Goal: Task Accomplishment & Management: Complete application form

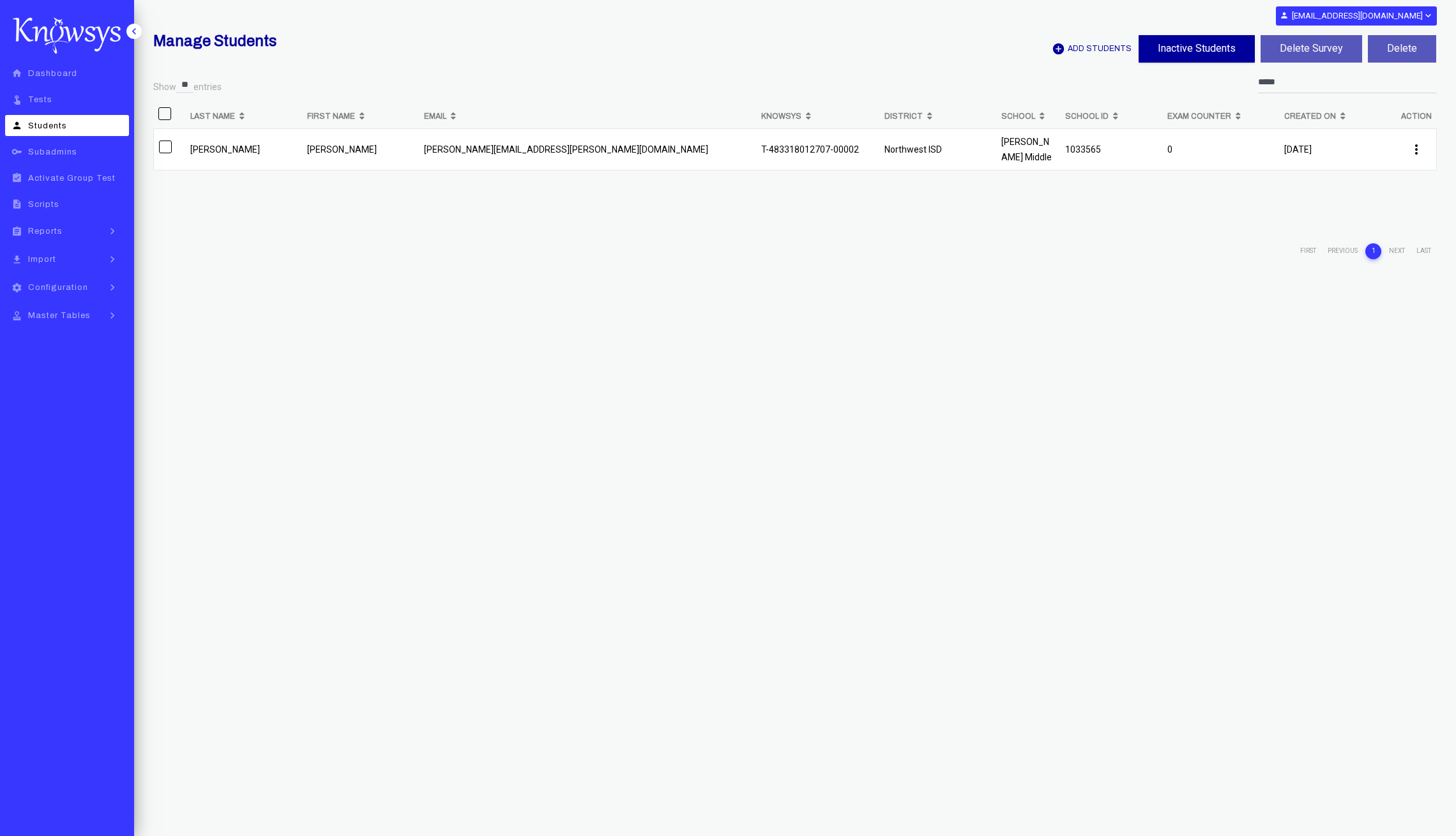
select select "**"
click at [75, 229] on link "assignment Reports keyboard_arrow_right" at bounding box center [67, 231] width 124 height 23
click at [84, 494] on link "file_download Import keyboard_arrow_right" at bounding box center [67, 497] width 124 height 23
click at [83, 282] on span "Student Data" at bounding box center [72, 286] width 58 height 9
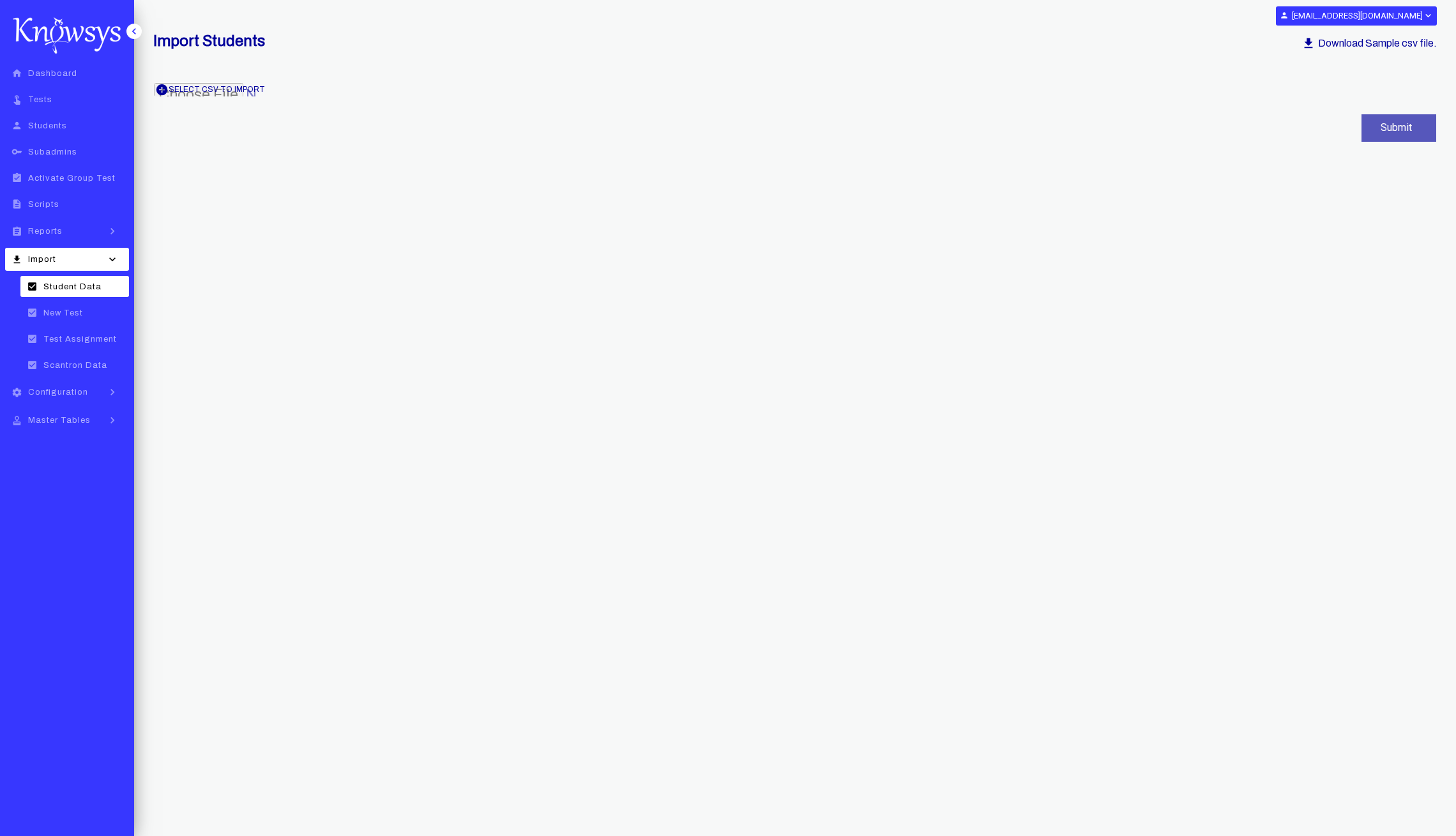
click at [227, 84] on span "add_circle Select csv to Import" at bounding box center [209, 90] width 112 height 13
click at [1384, 121] on button "Submit" at bounding box center [1399, 128] width 74 height 28
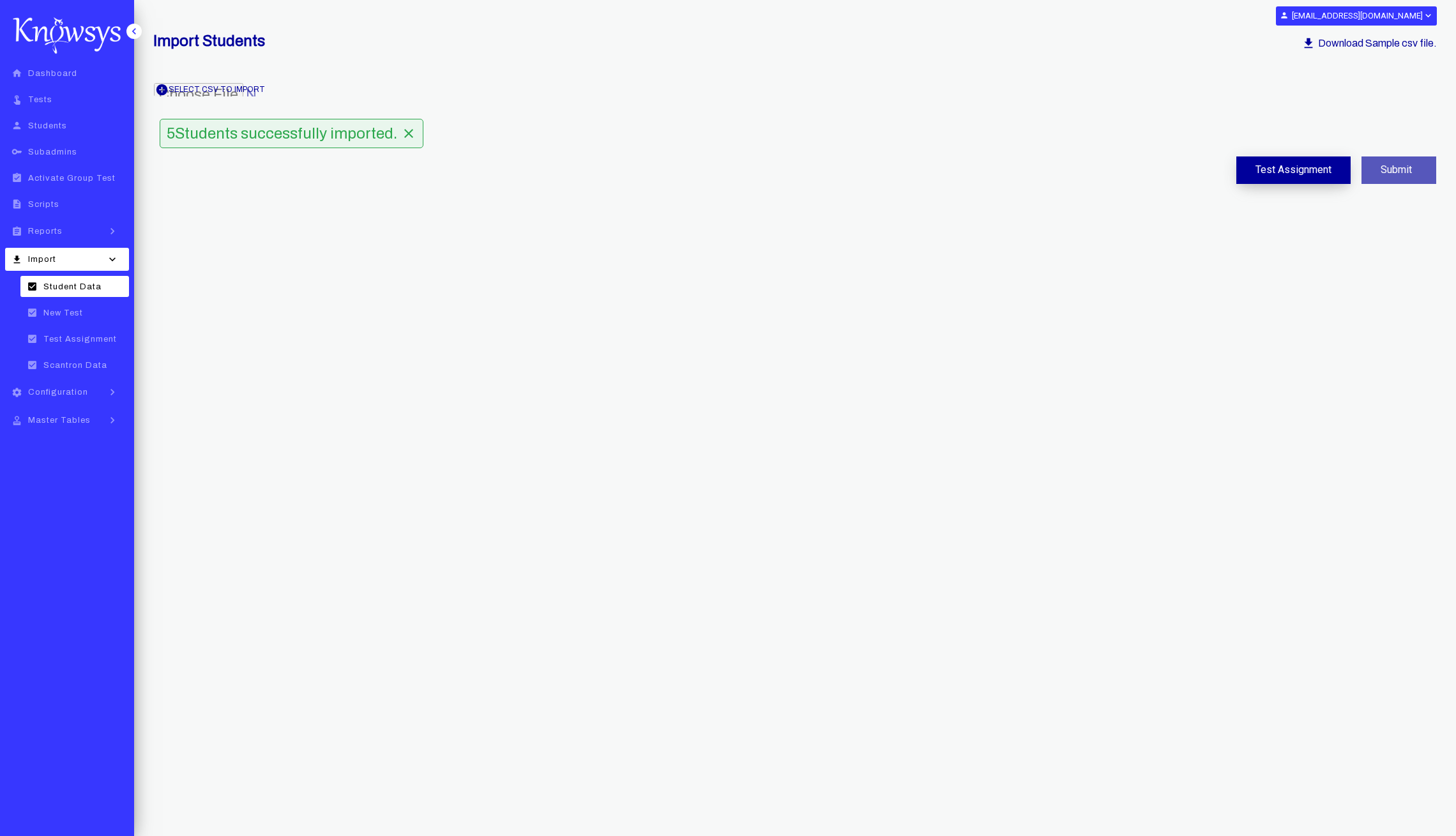
click at [1287, 174] on button "Test Assignment" at bounding box center [1293, 170] width 114 height 28
select select "**"
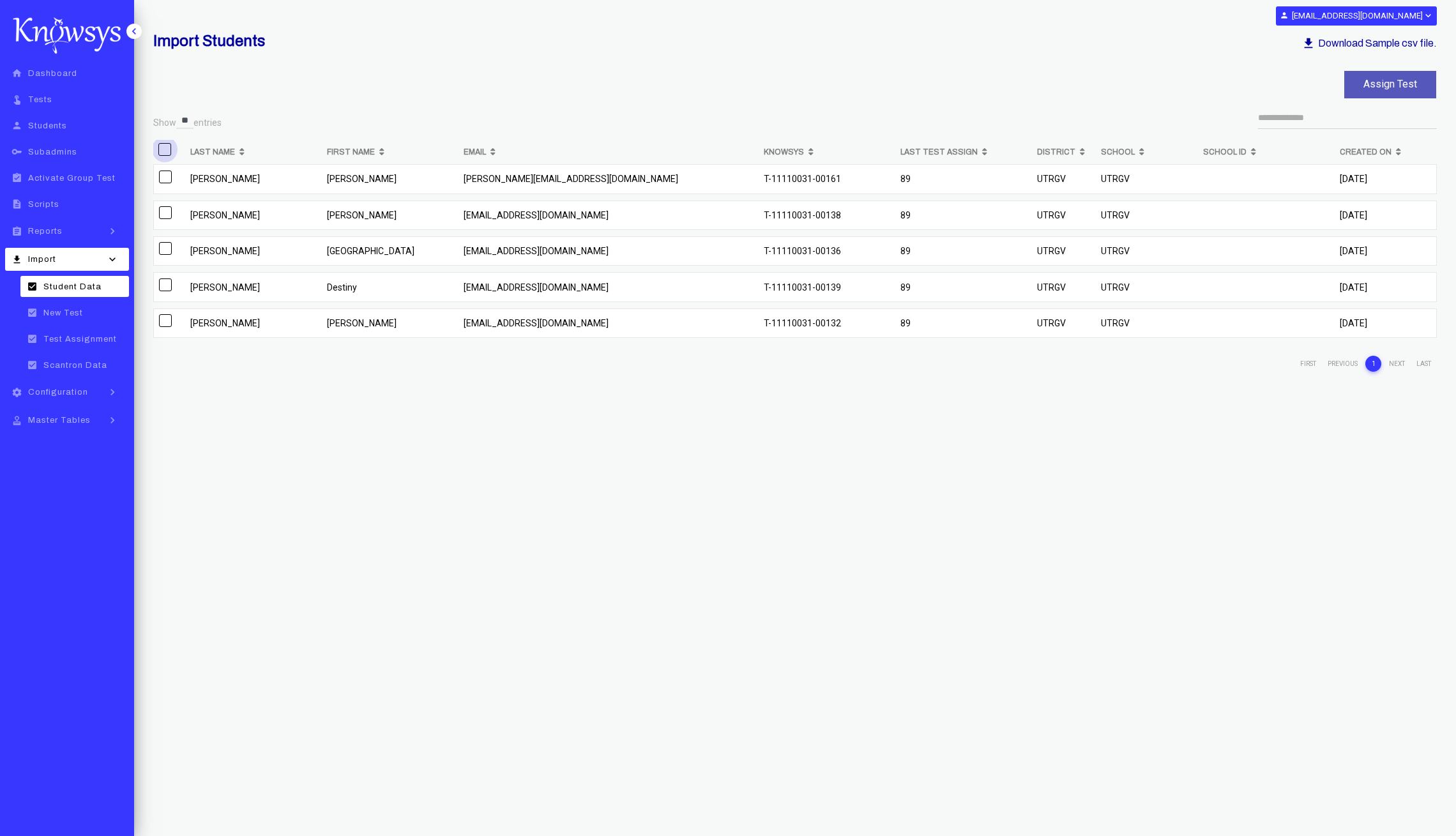
click at [160, 145] on span at bounding box center [165, 149] width 13 height 13
click at [1410, 87] on button "Assign Test" at bounding box center [1391, 85] width 92 height 28
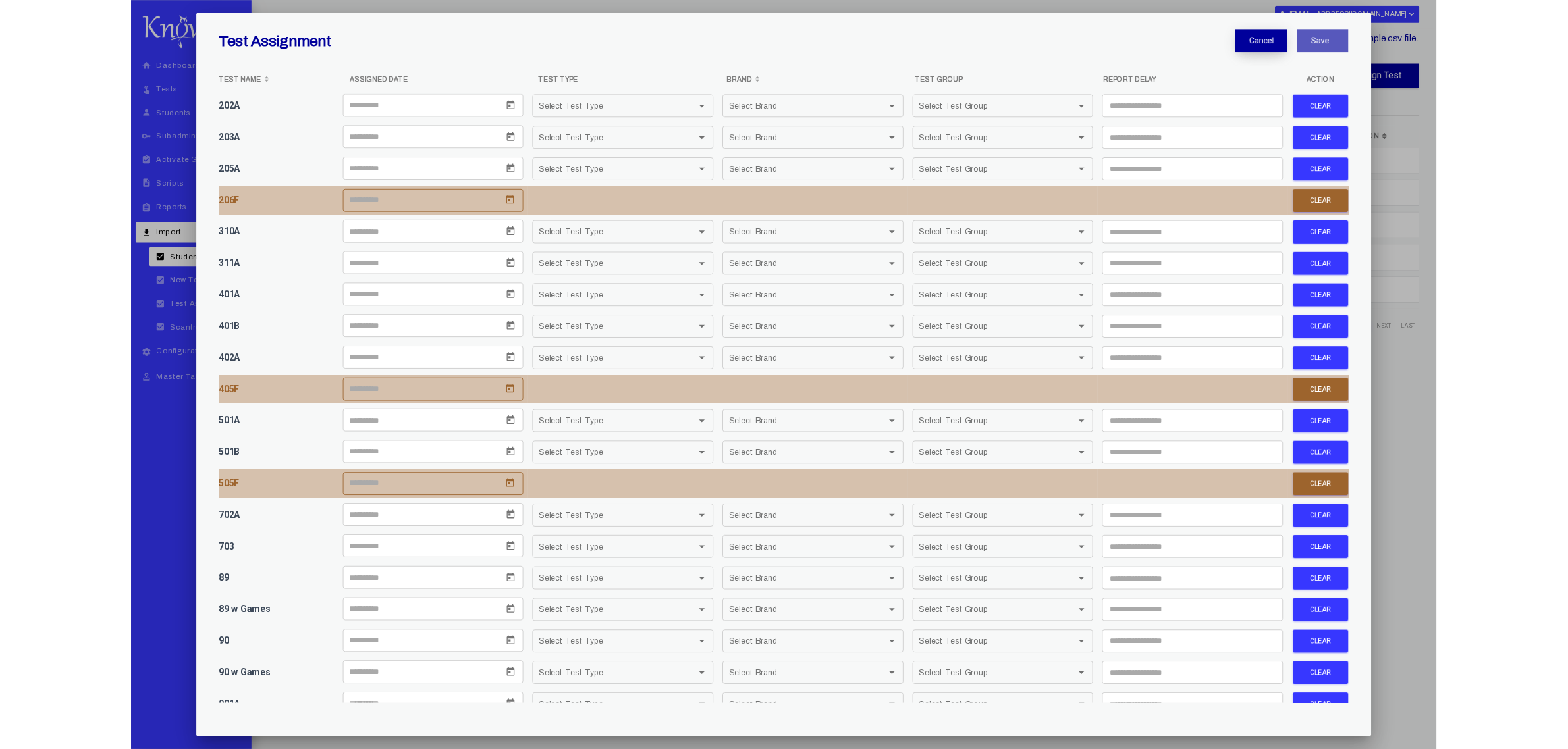
scroll to position [823, 0]
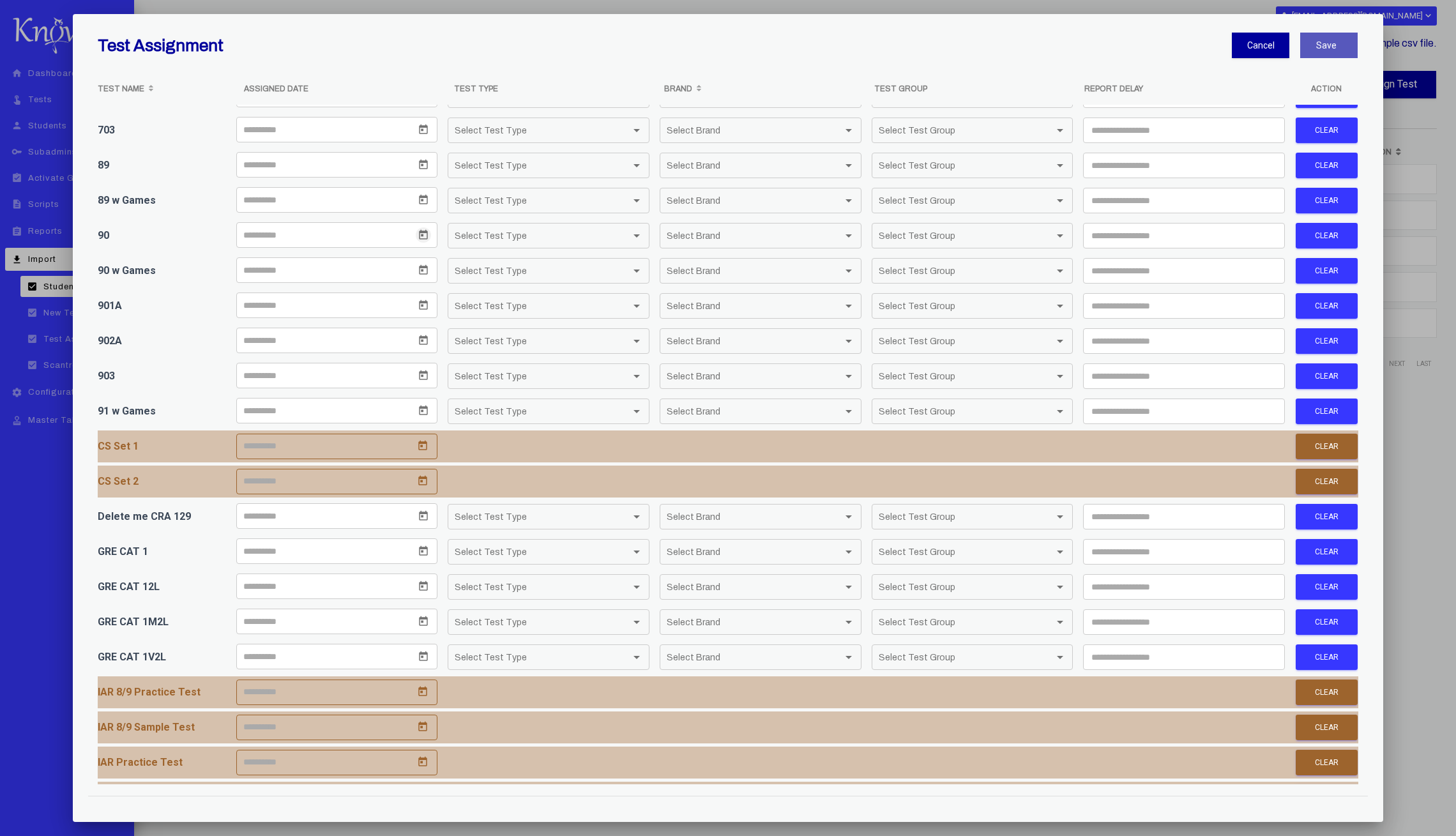
click at [419, 230] on icon "Open calendar" at bounding box center [424, 235] width 9 height 10
click at [277, 385] on div "13" at bounding box center [278, 385] width 23 height 23
type input "**********"
click at [606, 233] on span "Select Test Type" at bounding box center [543, 236] width 176 height 12
click at [509, 253] on span "Paper Test" at bounding box center [544, 257] width 187 height 22
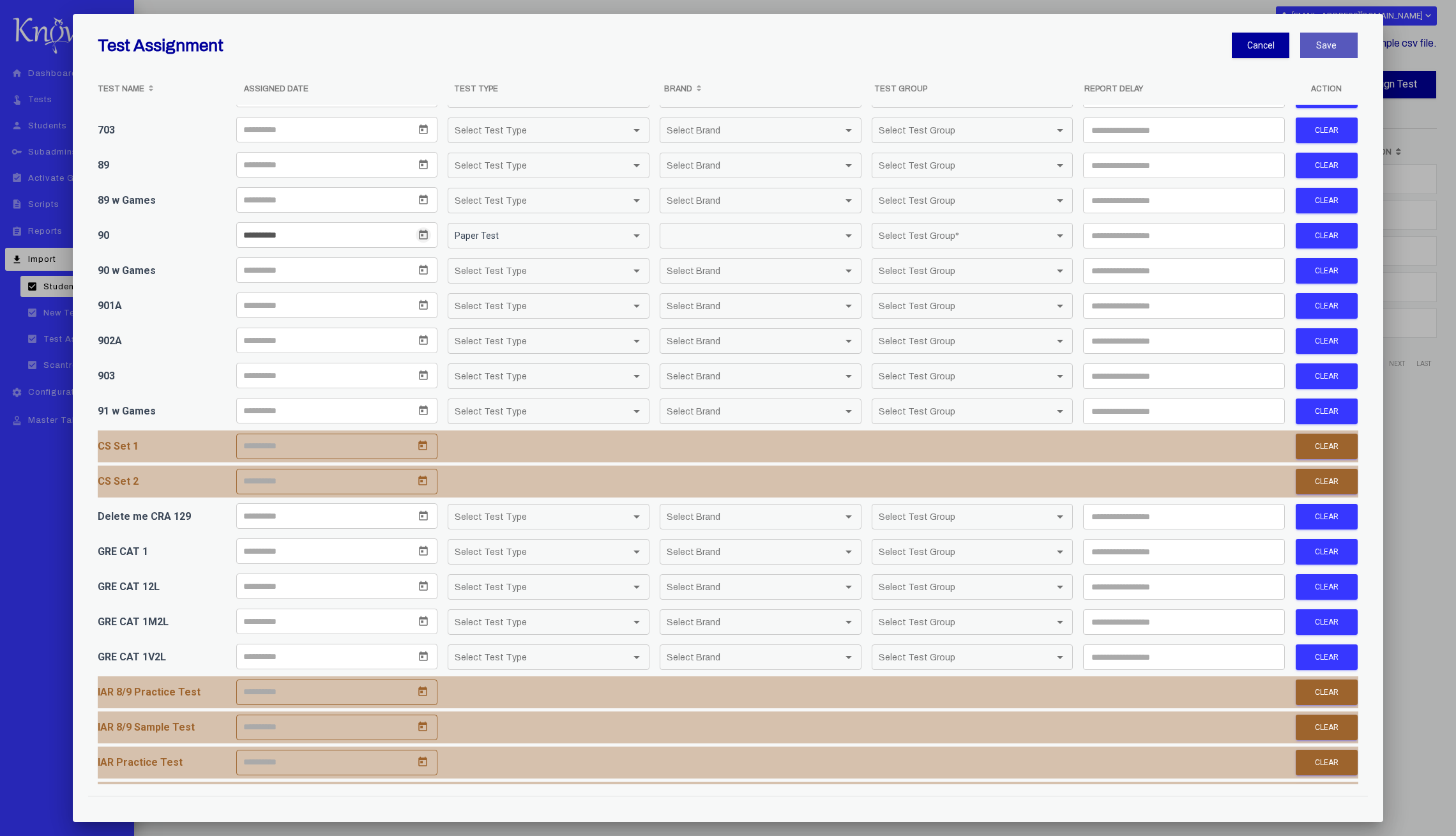
click at [689, 238] on span "Select Brand" at bounding box center [755, 236] width 176 height 12
click at [685, 258] on span "Knowsys" at bounding box center [754, 257] width 187 height 22
click at [894, 230] on span "Select Test Group" at bounding box center [967, 236] width 176 height 12
click at [897, 232] on span "Individual" at bounding box center [964, 235] width 187 height 22
click at [1194, 227] on input "number" at bounding box center [1184, 236] width 202 height 25
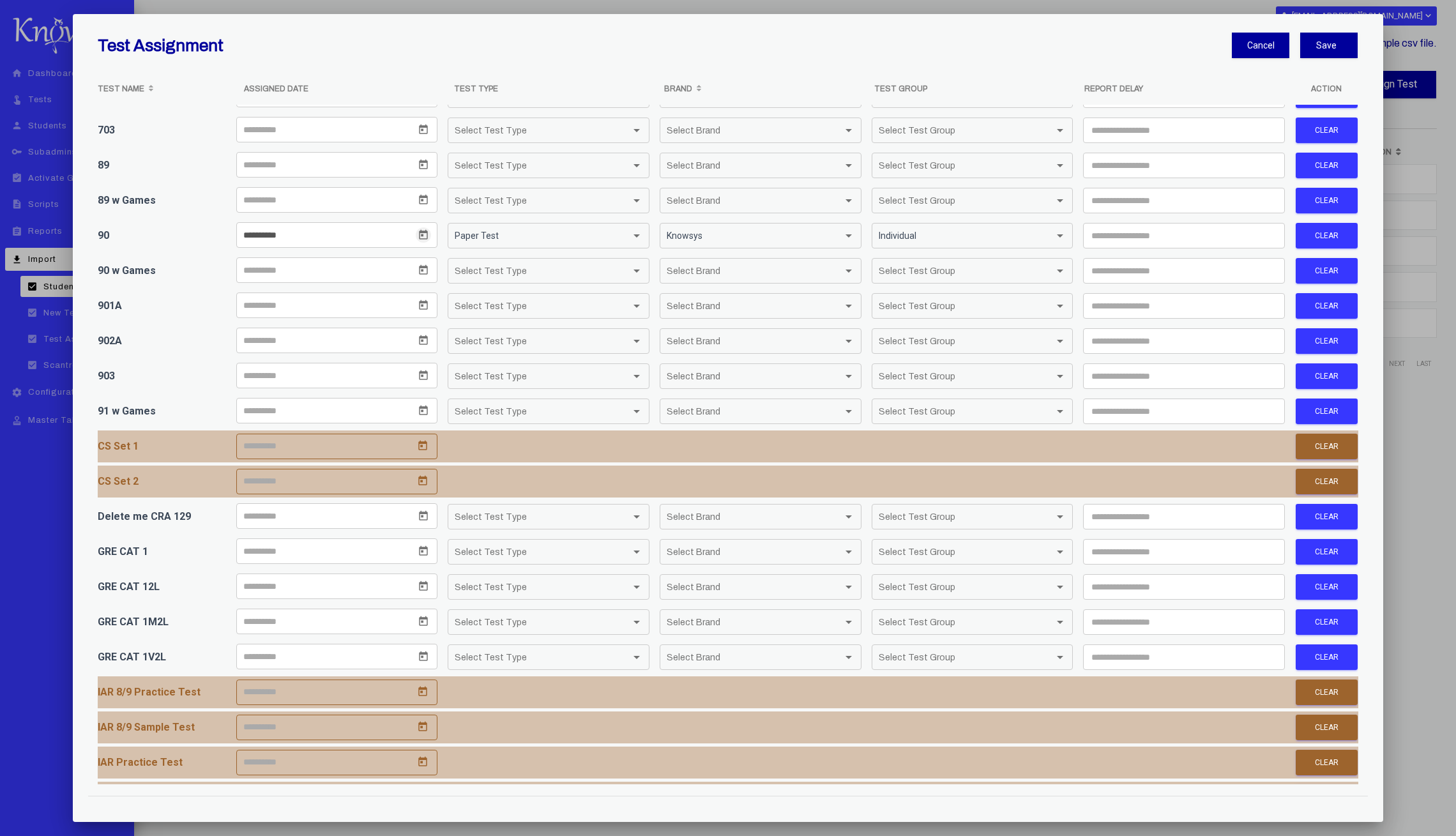
type input "*"
click at [1344, 43] on button "Save" at bounding box center [1329, 45] width 57 height 25
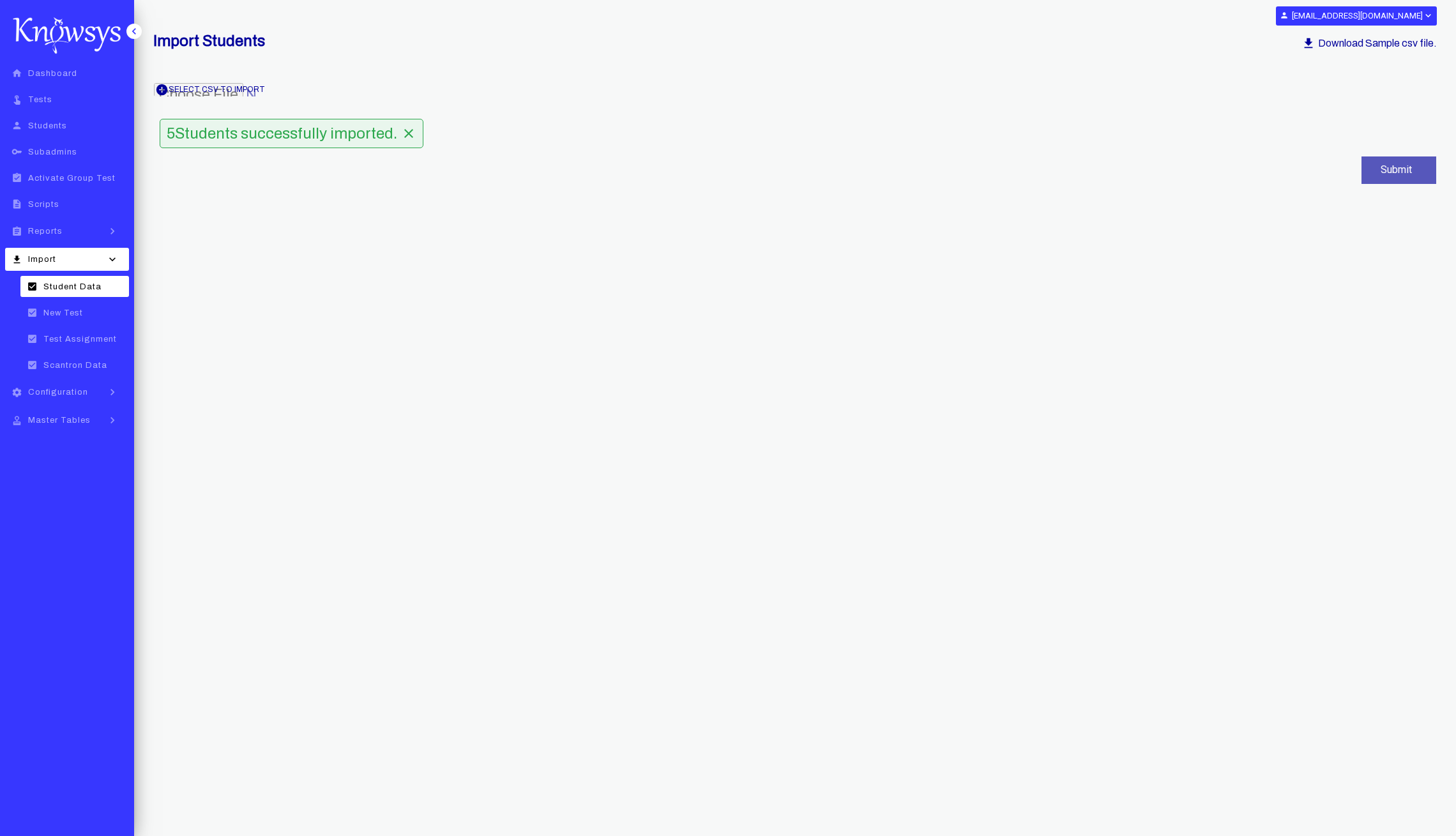
click at [67, 224] on link "assignment Reports keyboard_arrow_right" at bounding box center [67, 231] width 124 height 23
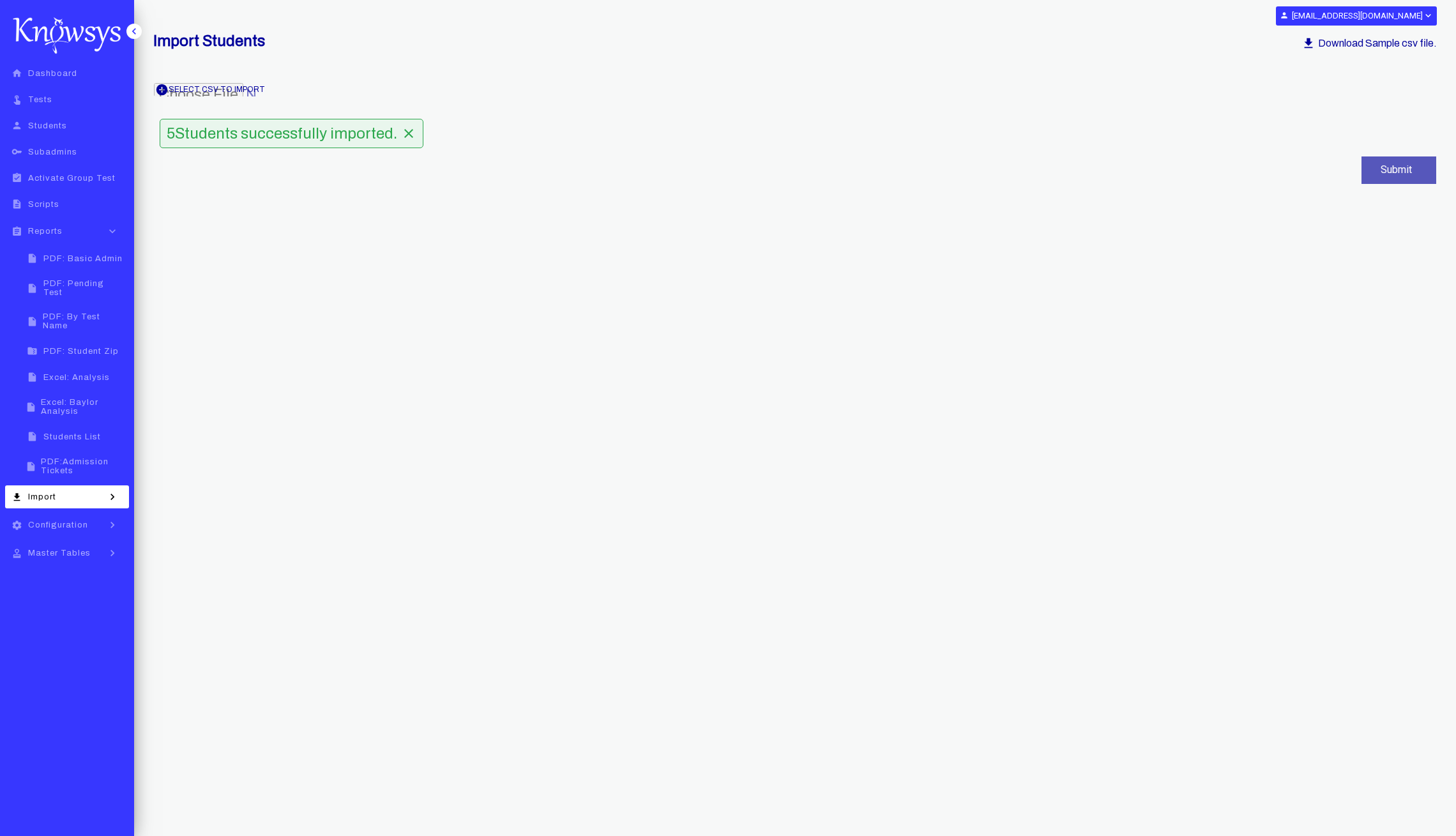
click at [83, 432] on span "Students List" at bounding box center [72, 437] width 57 height 9
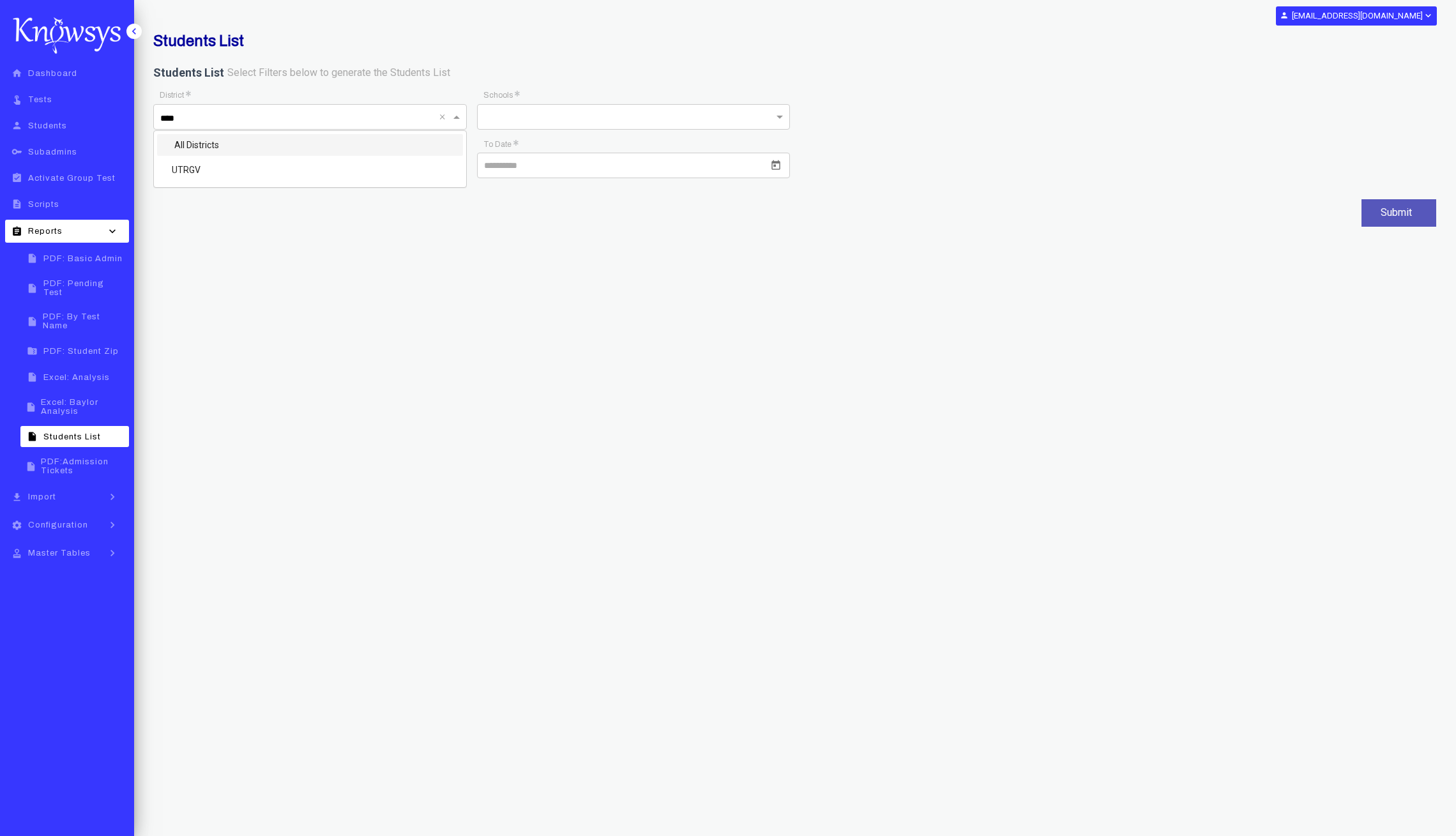
type input "*****"
click at [328, 172] on div "UTRGV" at bounding box center [310, 170] width 306 height 22
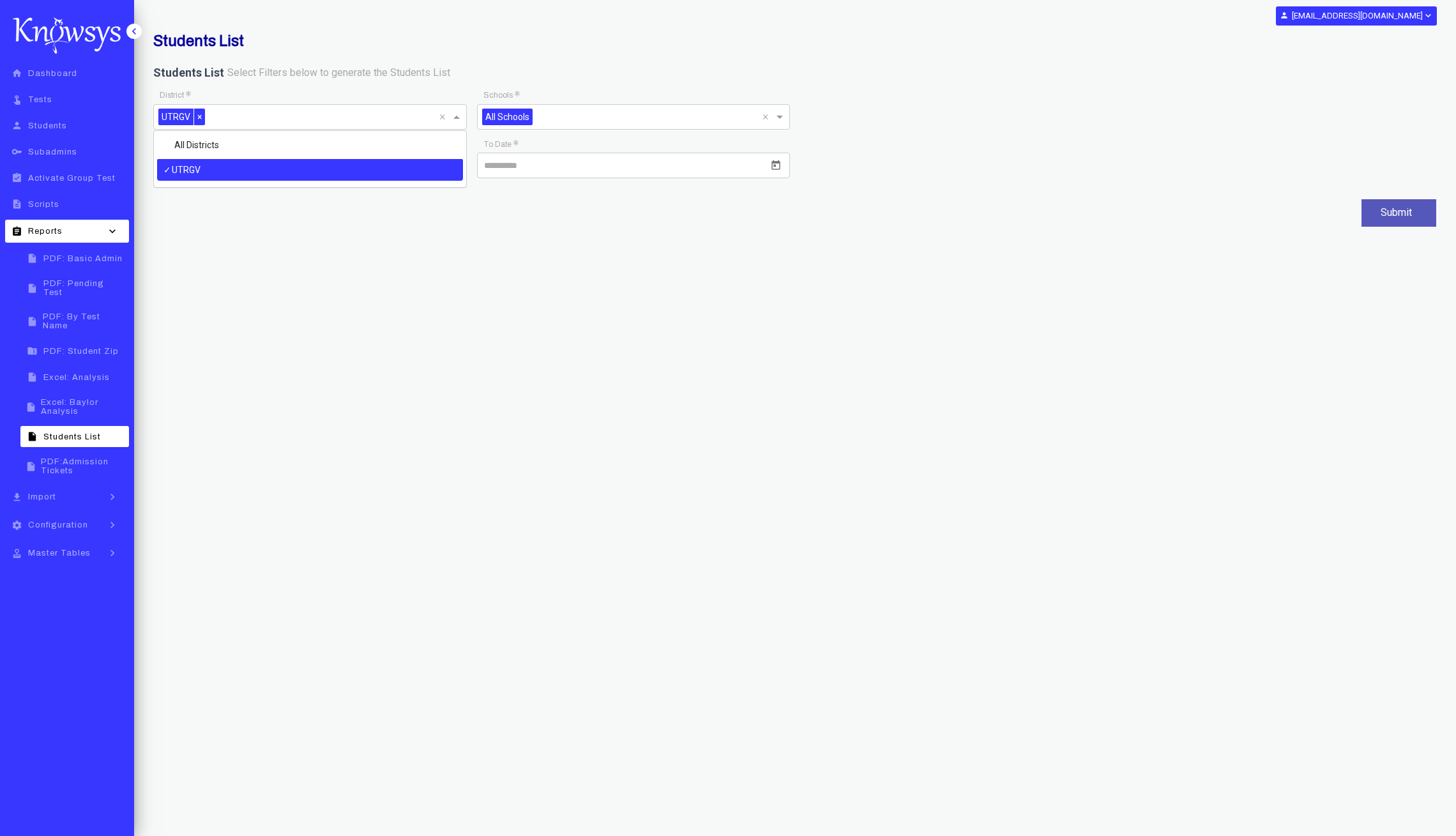
click at [377, 244] on div "Students List Students List Select Filters below to generate the Students List …" at bounding box center [795, 379] width 1322 height 757
click at [456, 165] on icon "Open calendar" at bounding box center [453, 165] width 9 height 10
click at [303, 198] on button "Previous month" at bounding box center [300, 203] width 25 height 25
click at [199, 396] on div "29" at bounding box center [196, 391] width 23 height 23
type input "*********"
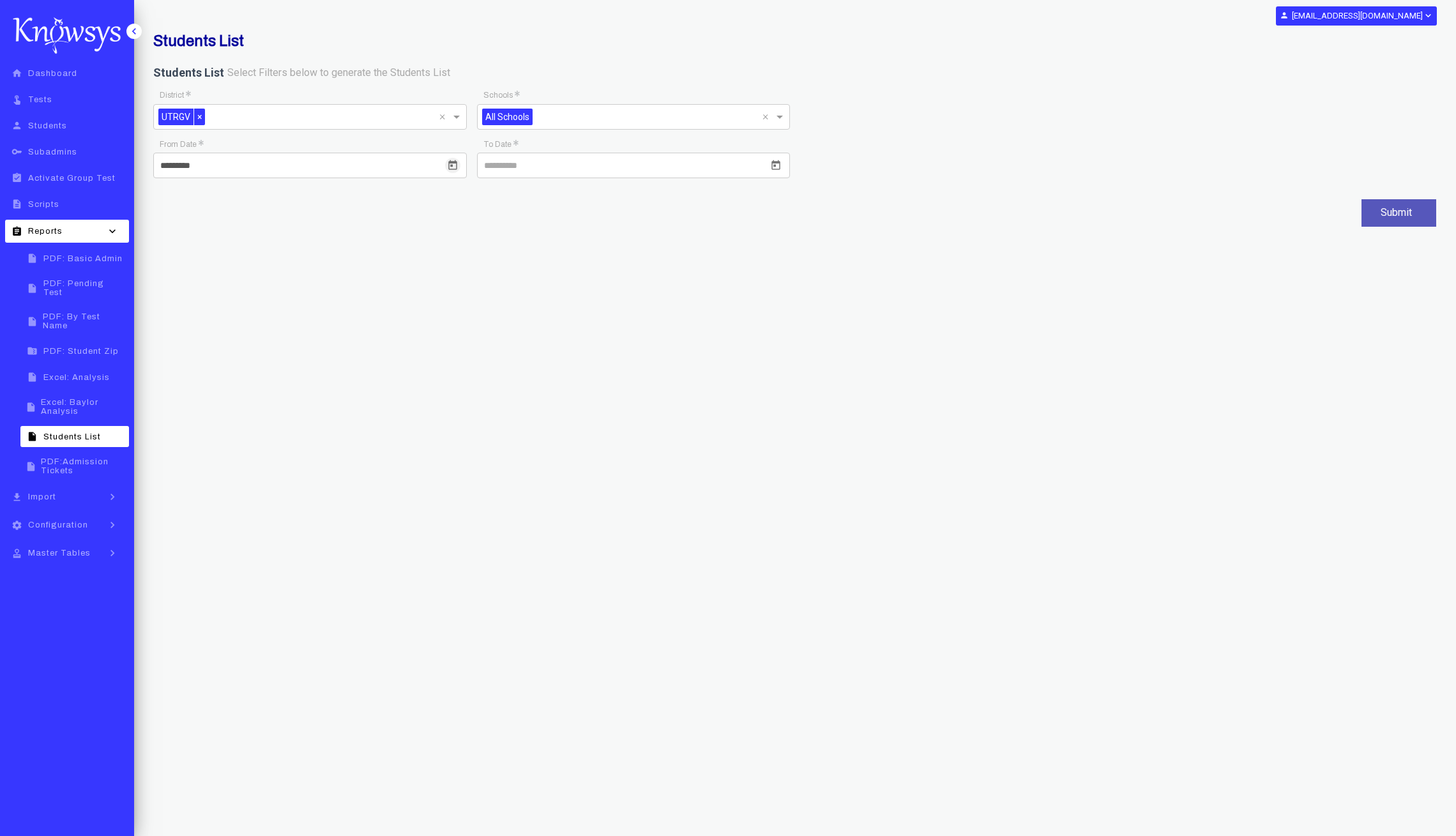
click at [669, 165] on input at bounding box center [634, 165] width 313 height 25
click at [594, 265] on div "2" at bounding box center [596, 263] width 23 height 23
type input "*********"
click at [1402, 211] on button "Submit" at bounding box center [1399, 213] width 74 height 28
click at [37, 76] on span "Dashboard" at bounding box center [52, 73] width 49 height 9
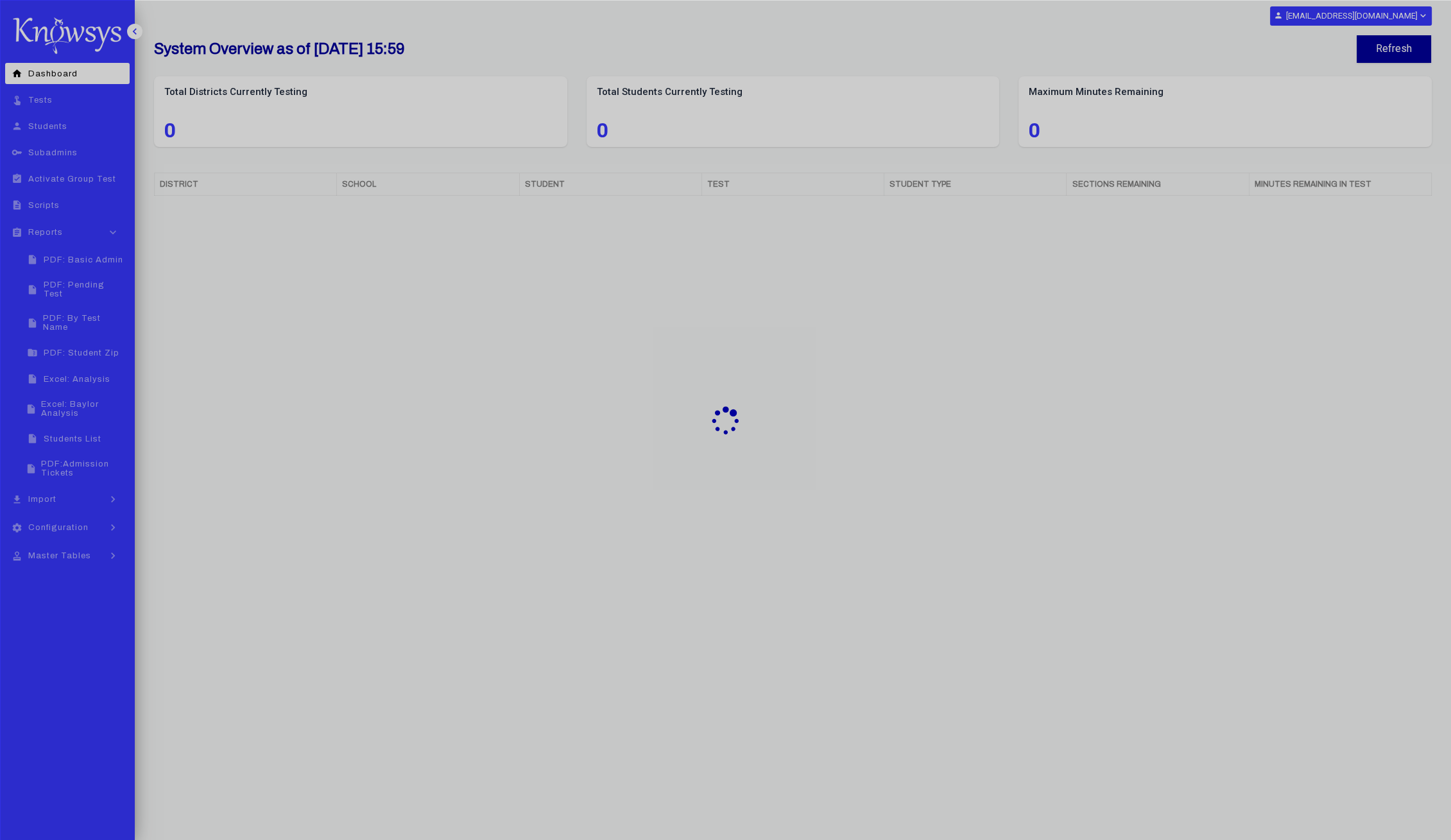
select select "**"
